Goal: Find specific page/section: Find specific page/section

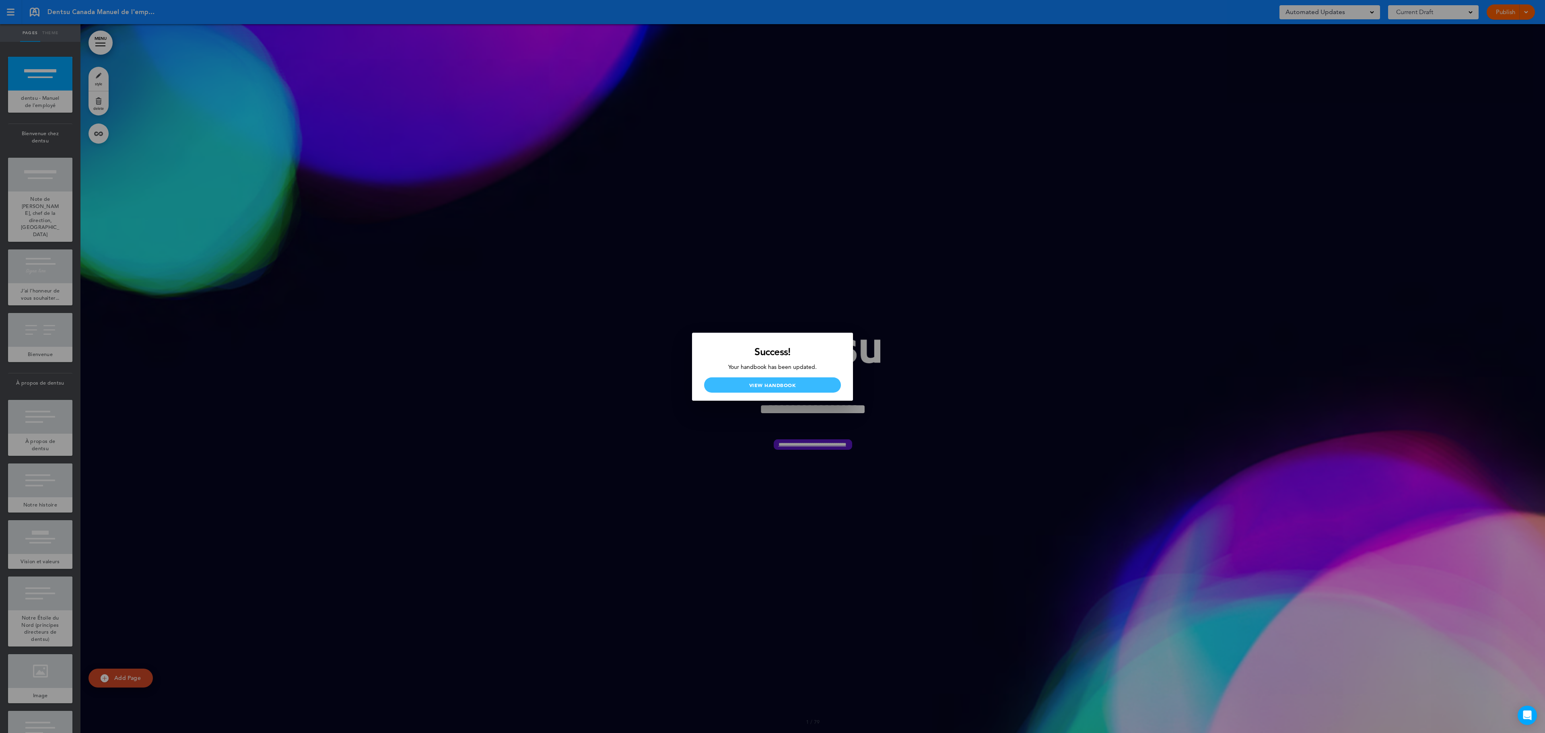
click at [776, 385] on link "View Handbook" at bounding box center [772, 384] width 137 height 15
click at [932, 234] on div at bounding box center [772, 366] width 1545 height 733
